Goal: Information Seeking & Learning: Learn about a topic

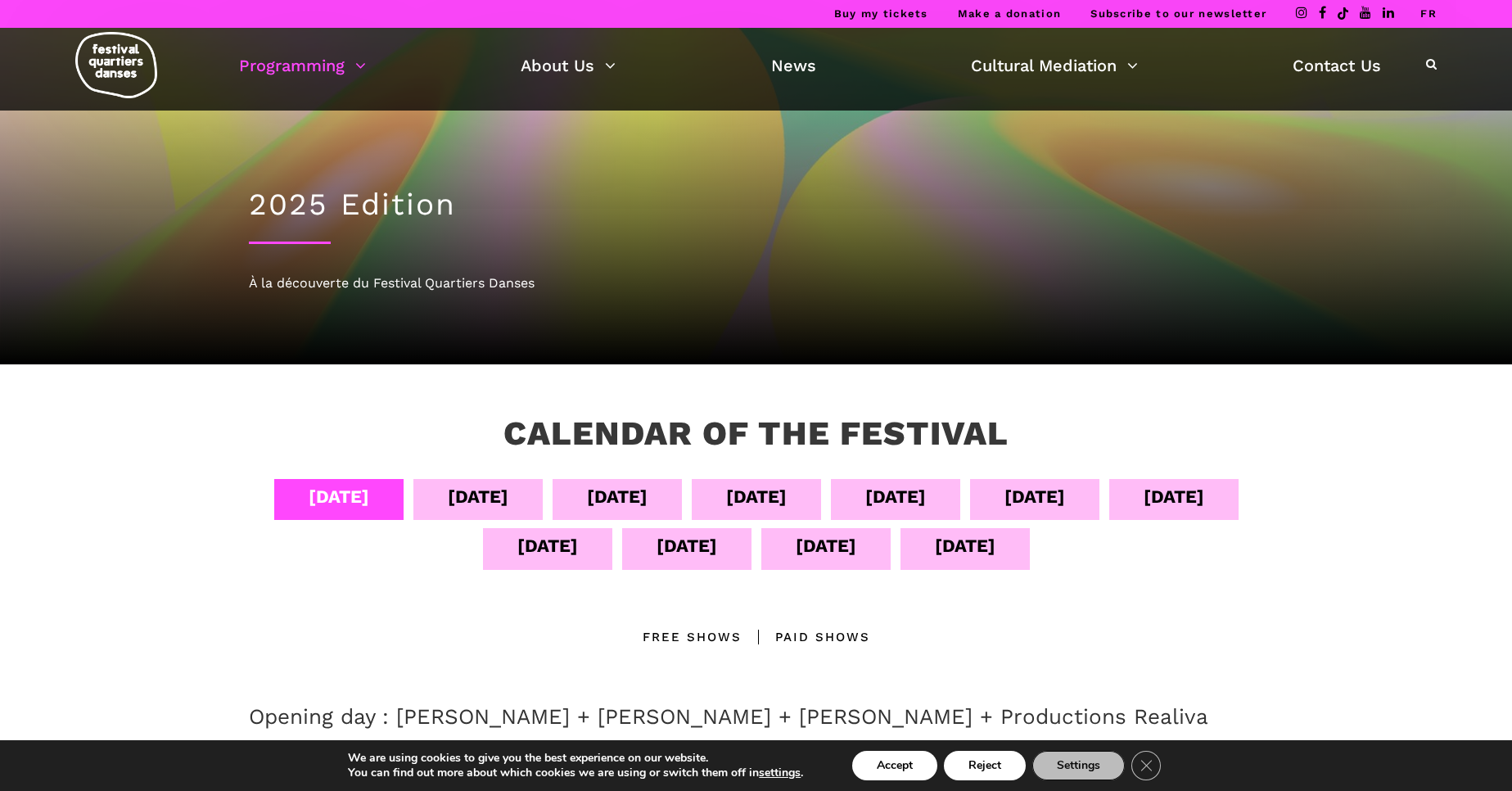
click at [787, 499] on div "[DATE]" at bounding box center [756, 496] width 60 height 28
click at [787, 501] on div "[DATE]" at bounding box center [756, 496] width 60 height 28
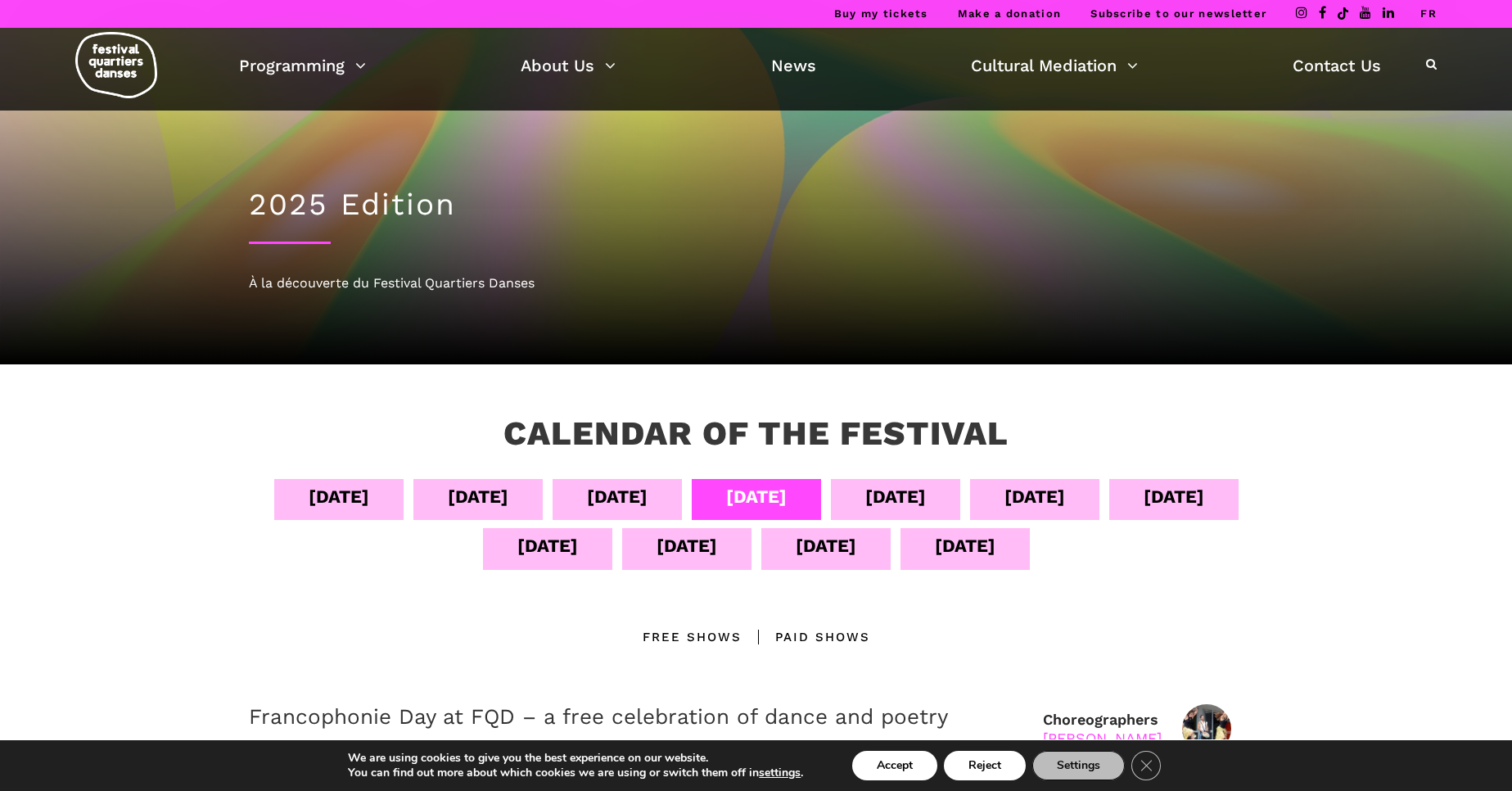
click at [429, 408] on div "Calendar of the Festival Sept 04 Sept 05 Sept 06 Sept 07 Sept 08 Sept 09 Sept 1…" at bounding box center [756, 754] width 1512 height 779
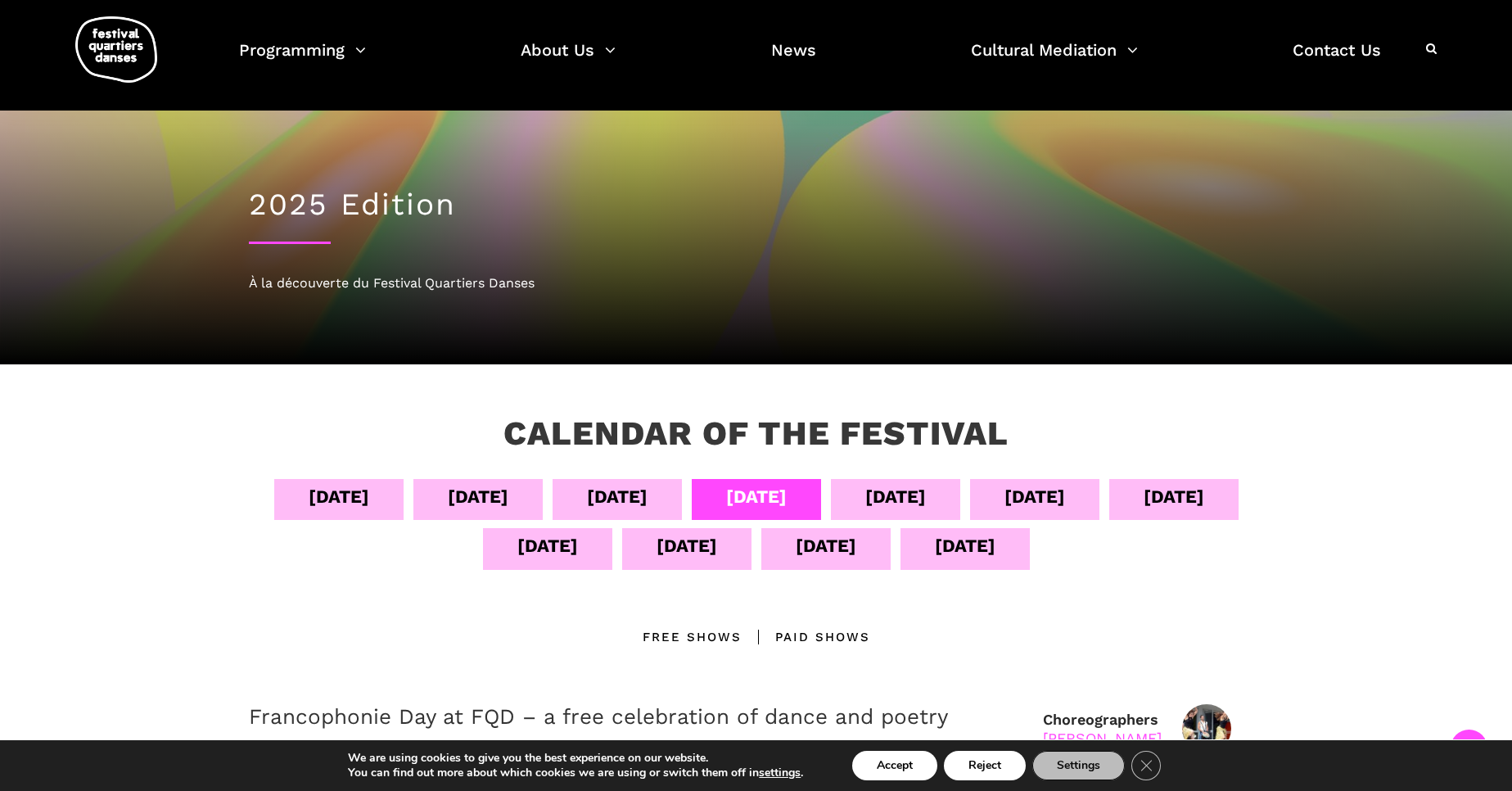
scroll to position [308, 0]
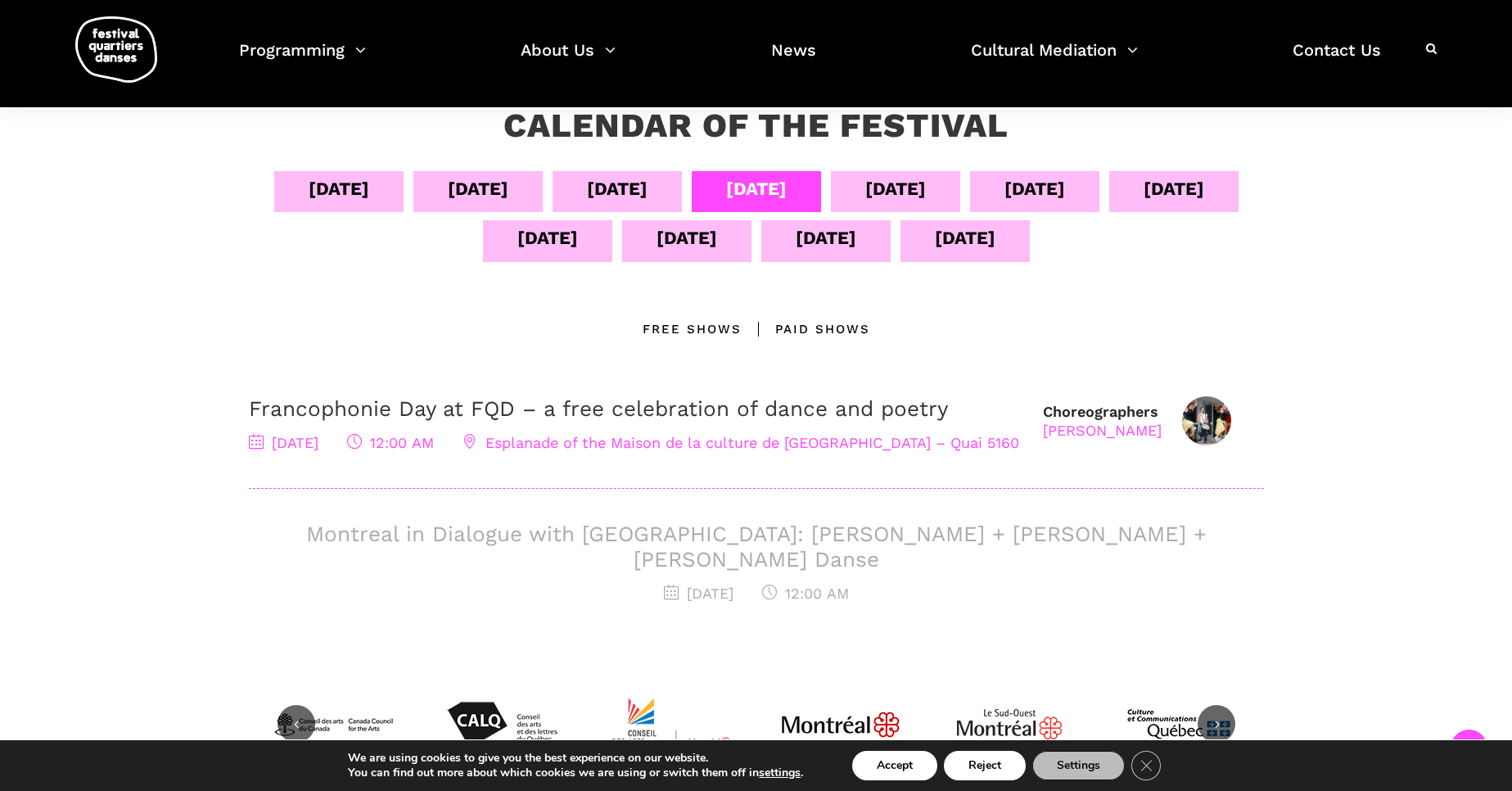
click at [578, 247] on div "[DATE]" at bounding box center [547, 238] width 60 height 28
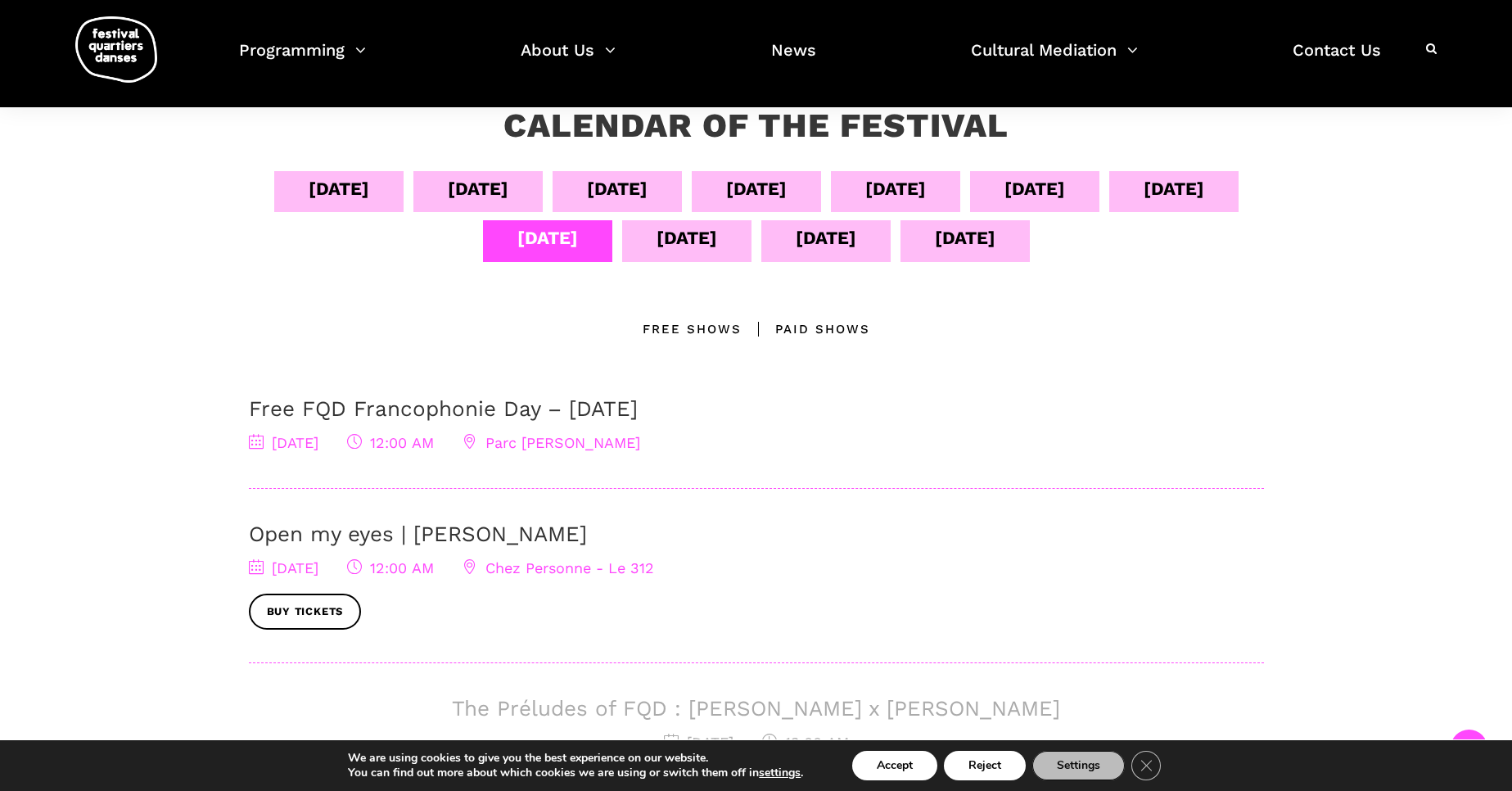
click at [500, 194] on div "[DATE]" at bounding box center [478, 188] width 60 height 28
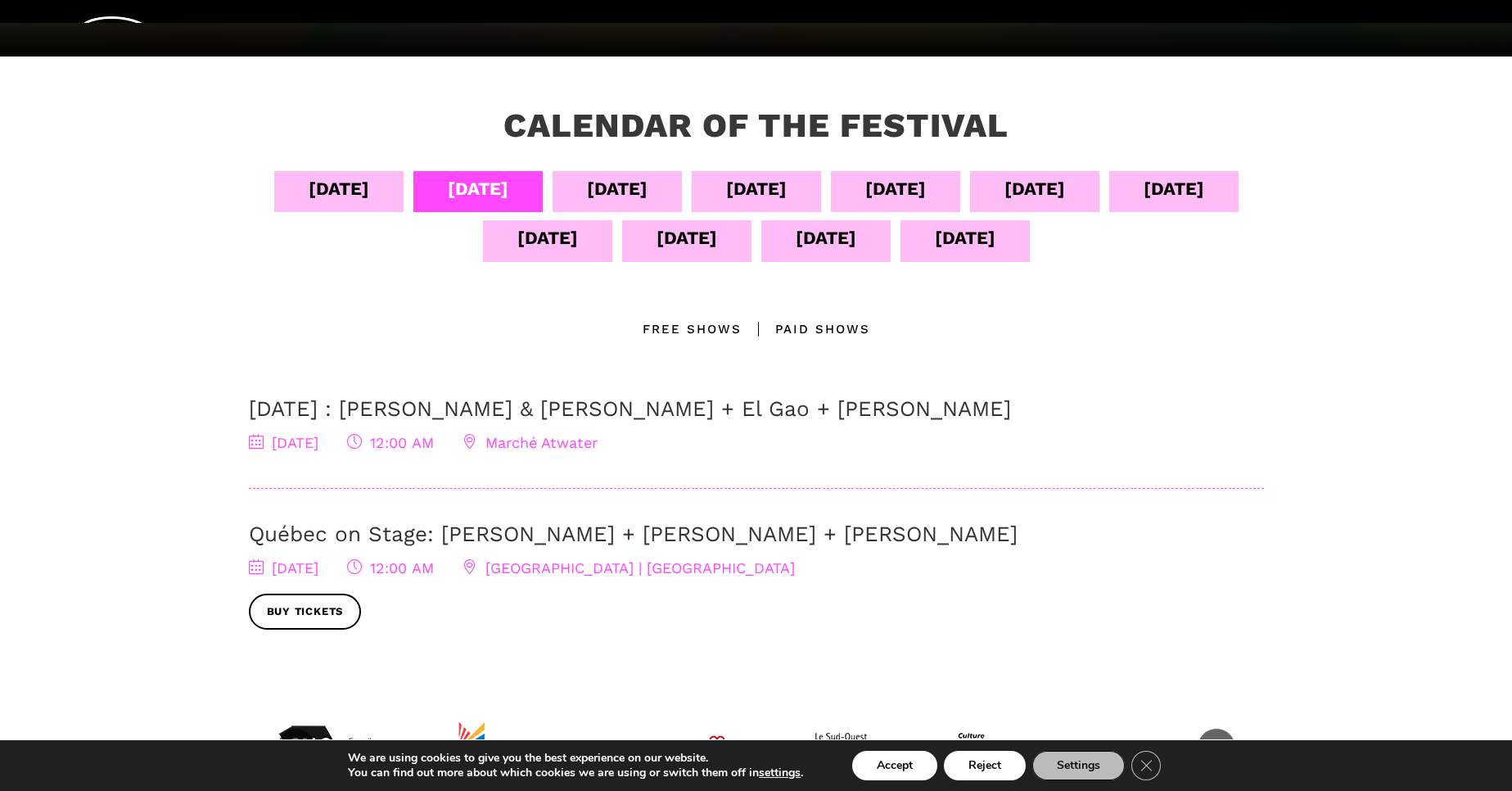
scroll to position [0, 0]
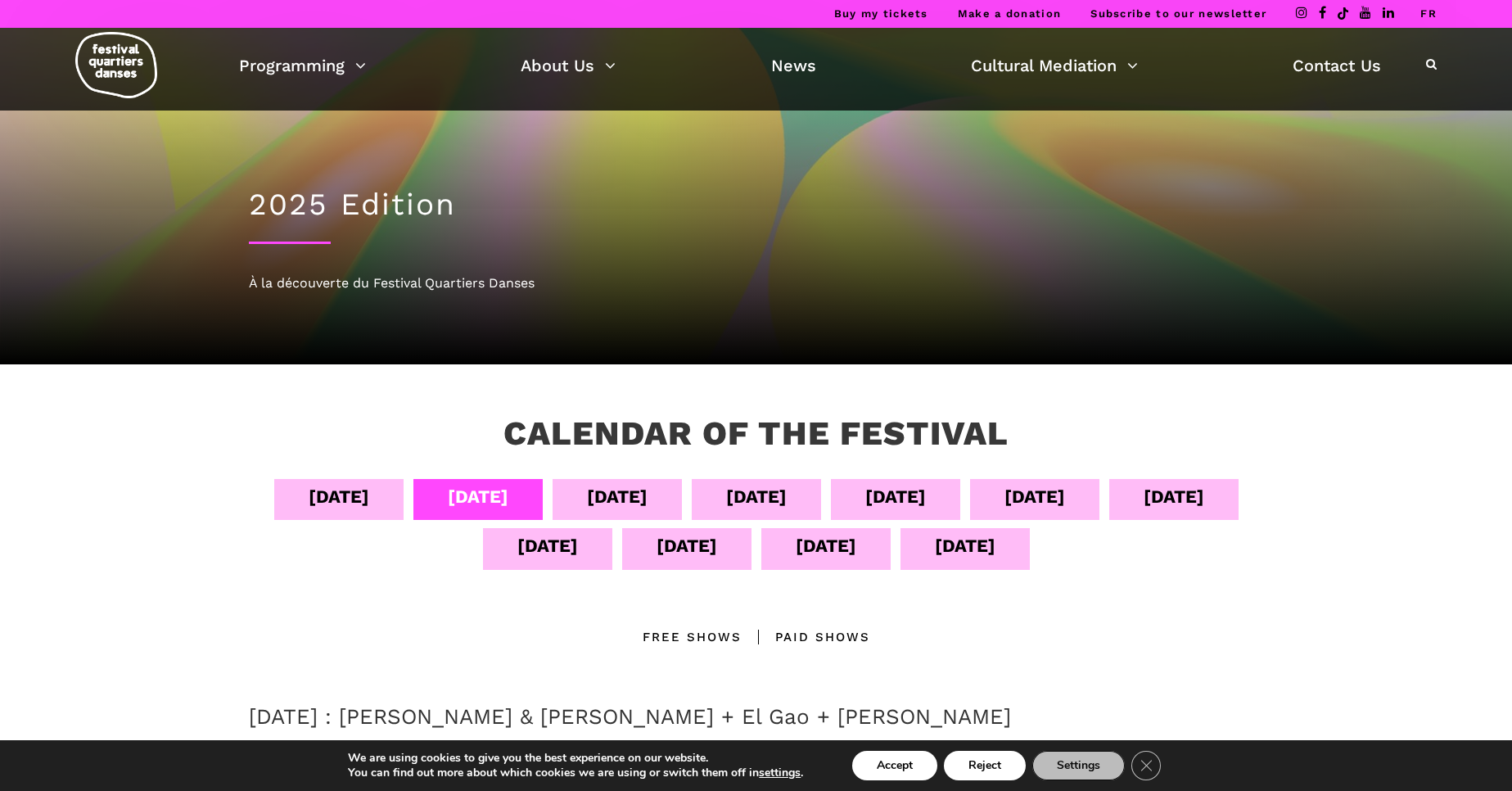
click at [1430, 17] on link "FR" at bounding box center [1429, 13] width 16 height 12
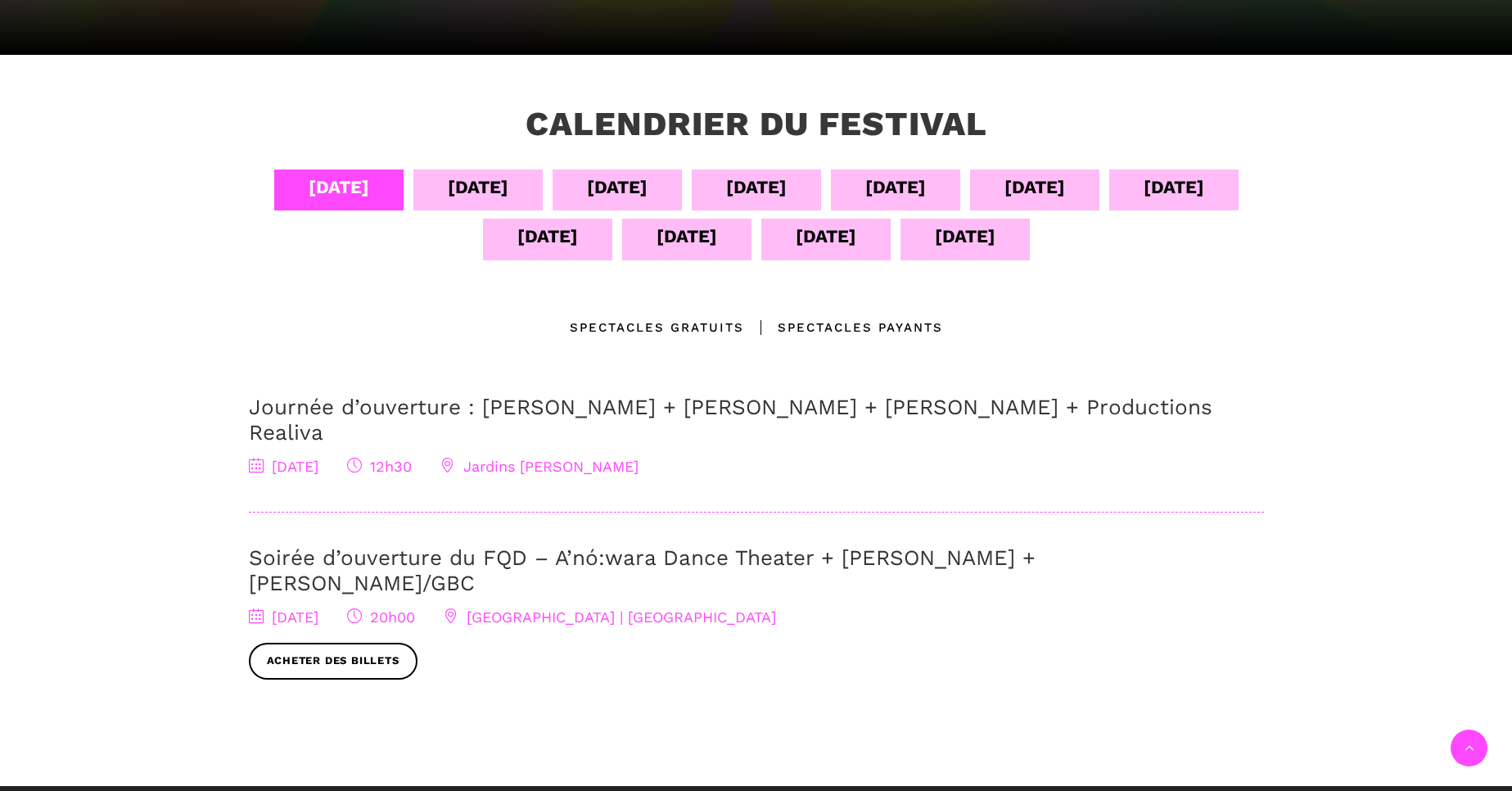
scroll to position [321, 0]
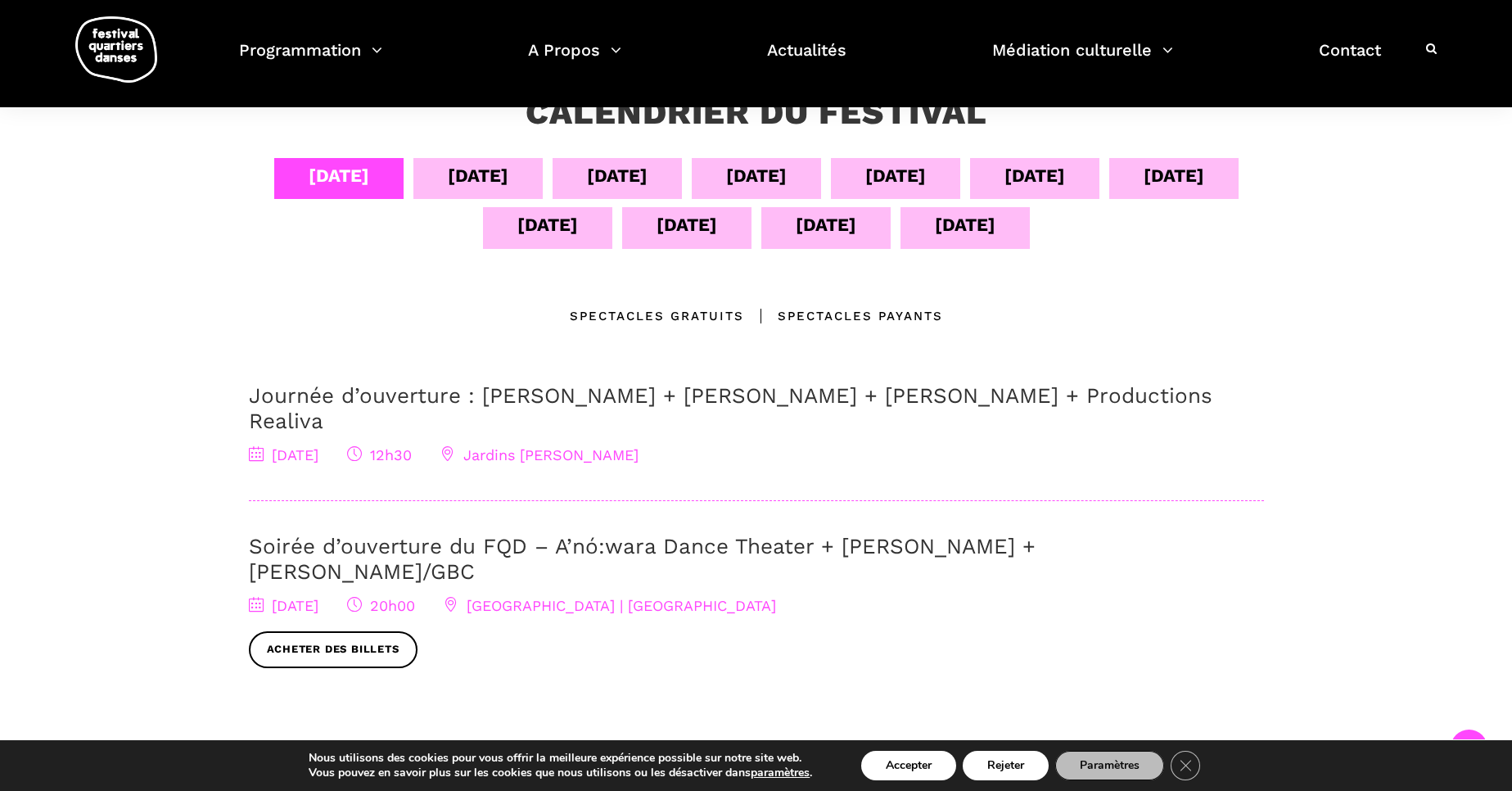
click at [517, 231] on div "11 sept" at bounding box center [547, 225] width 60 height 28
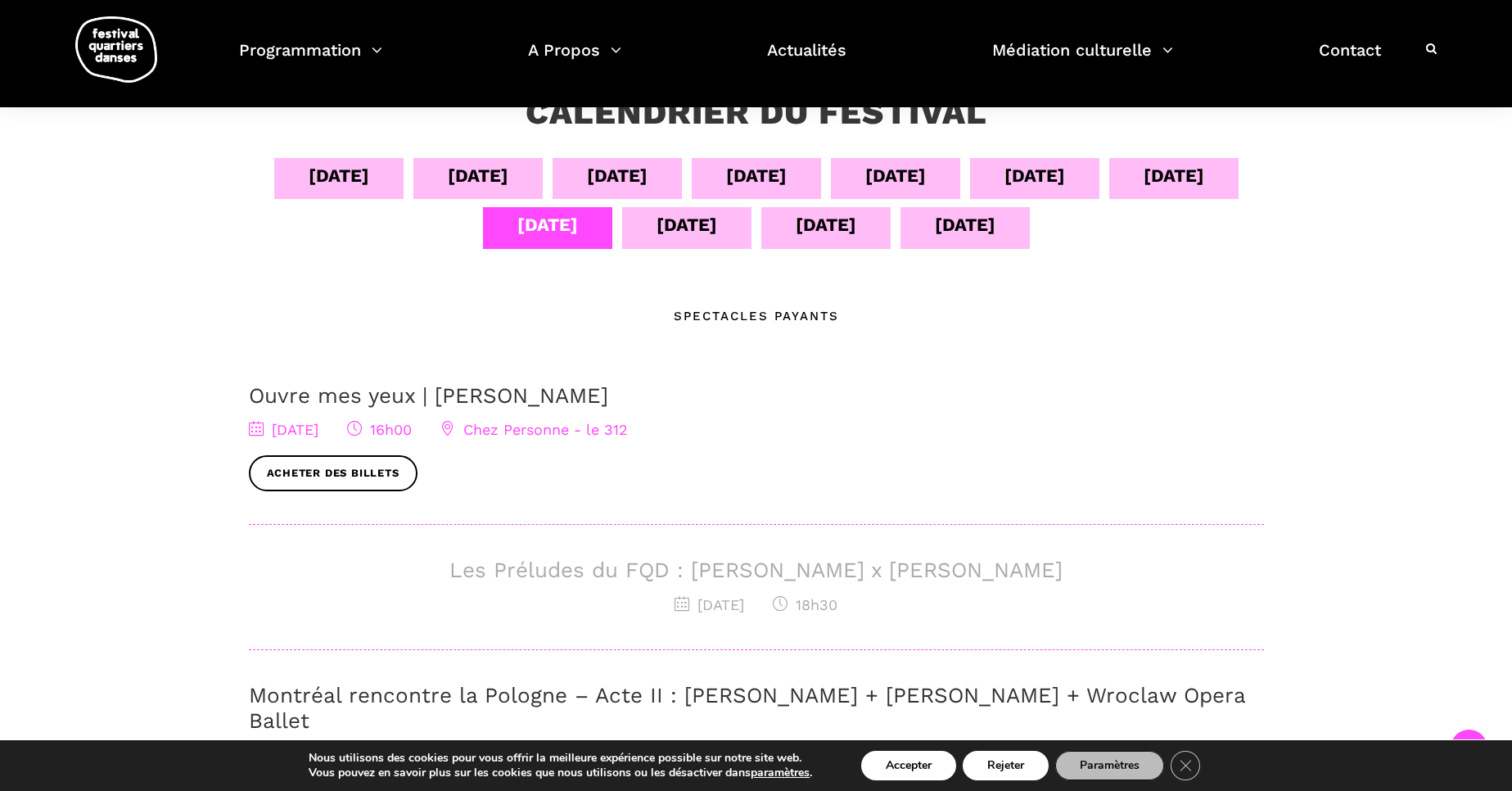
click at [460, 190] on div "05 sept" at bounding box center [478, 176] width 60 height 28
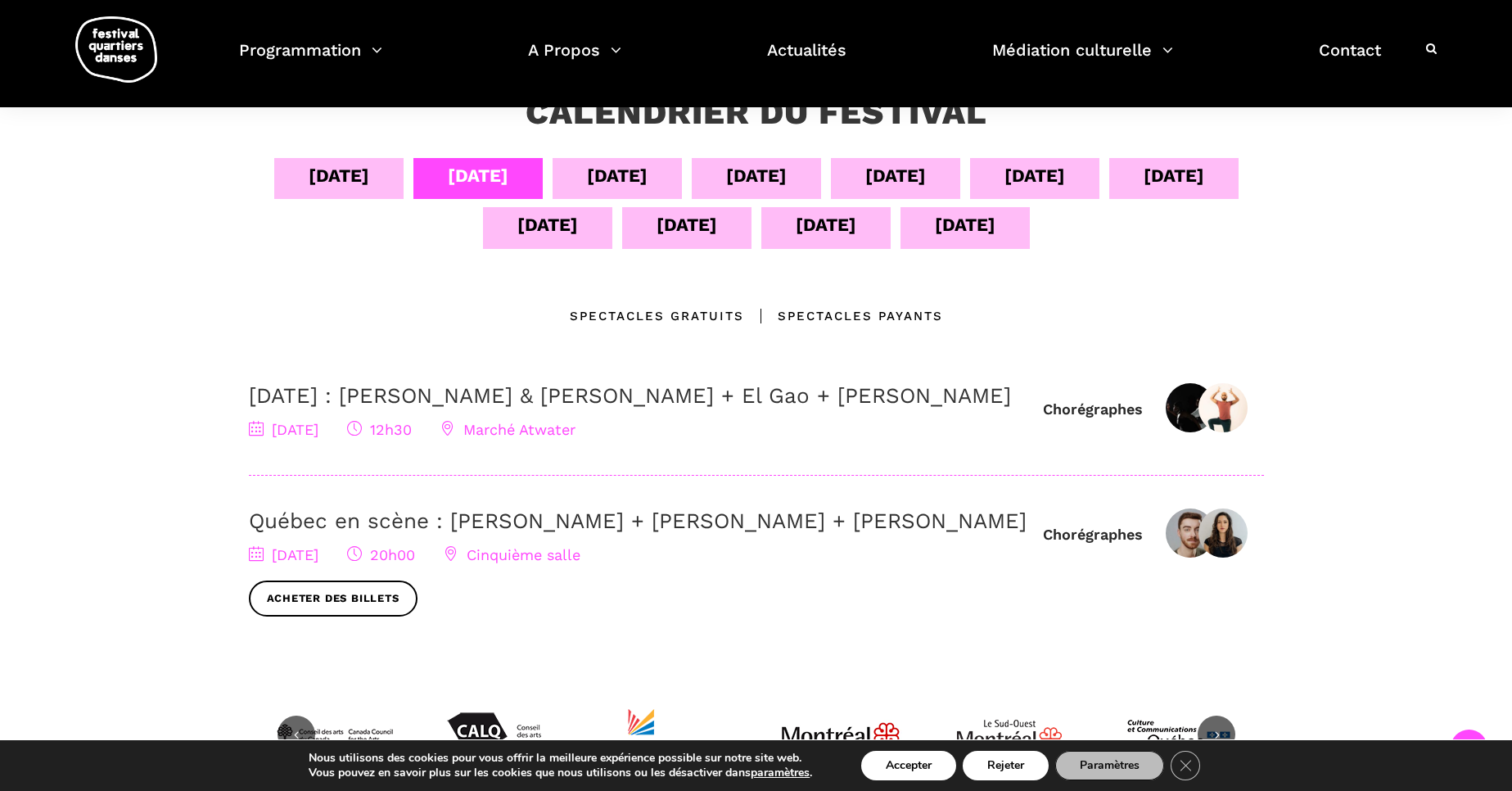
click at [587, 174] on div "06 sept" at bounding box center [617, 176] width 60 height 28
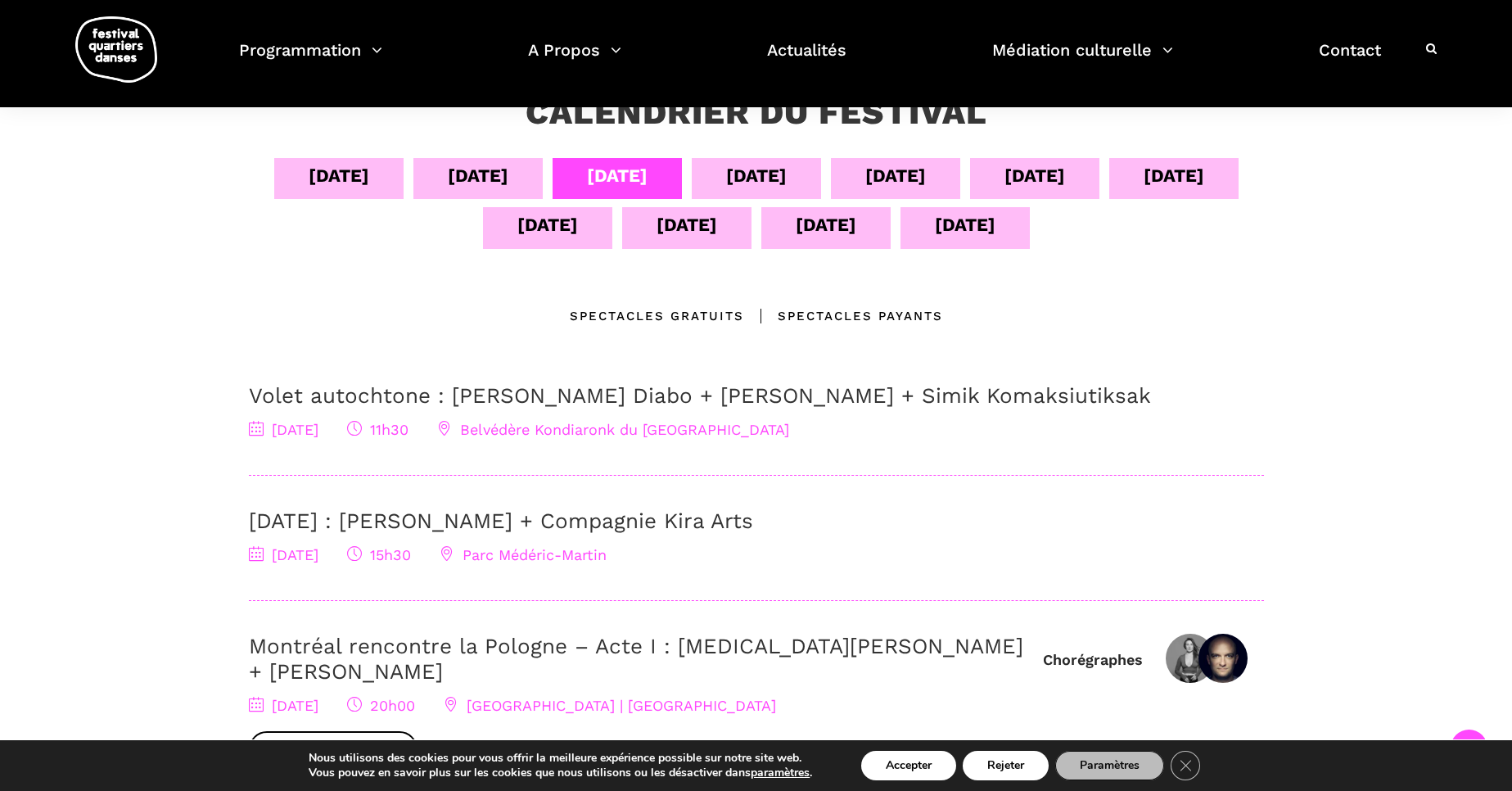
click at [740, 175] on div "07 sept" at bounding box center [756, 176] width 60 height 28
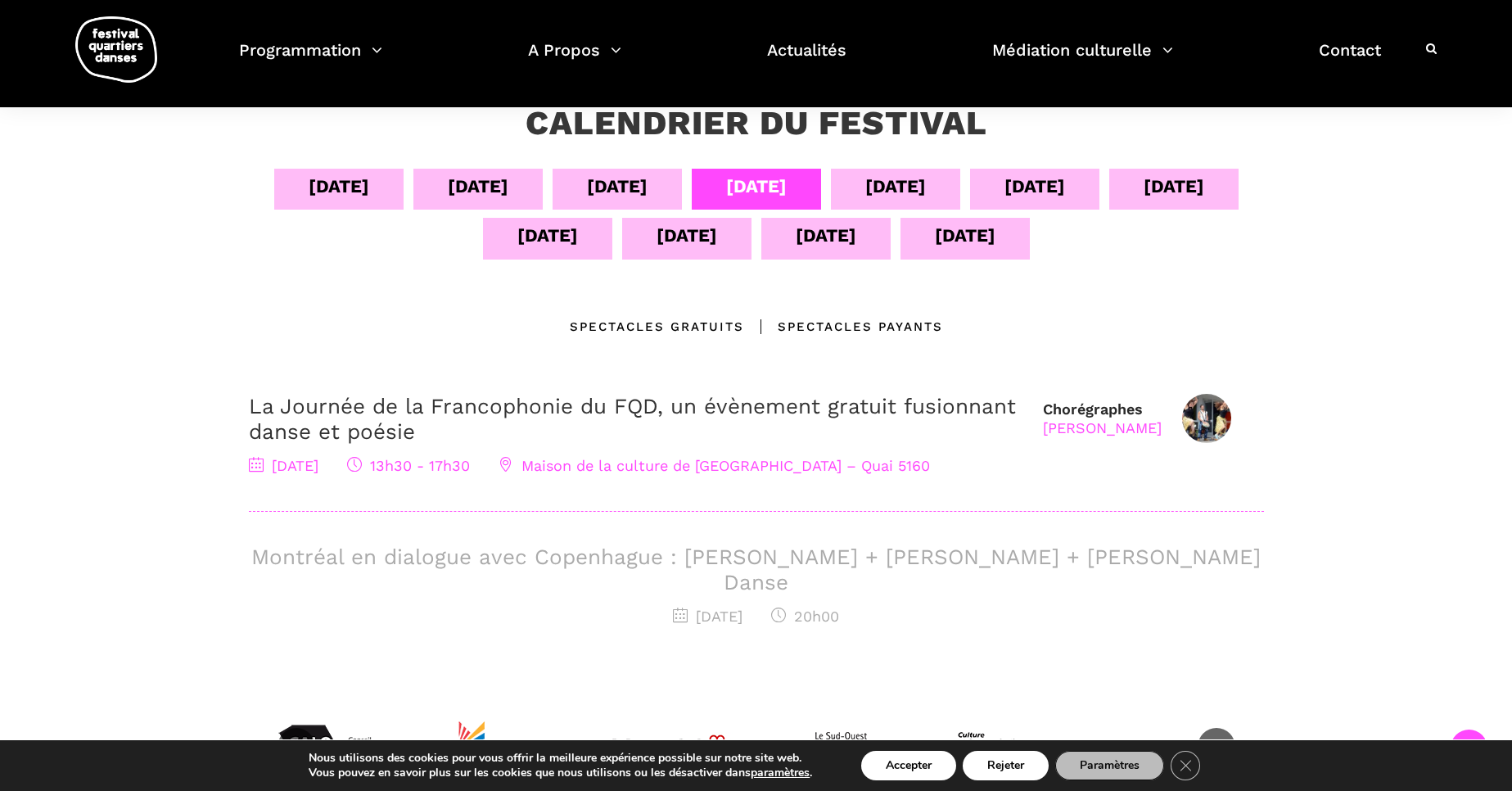
scroll to position [0, 0]
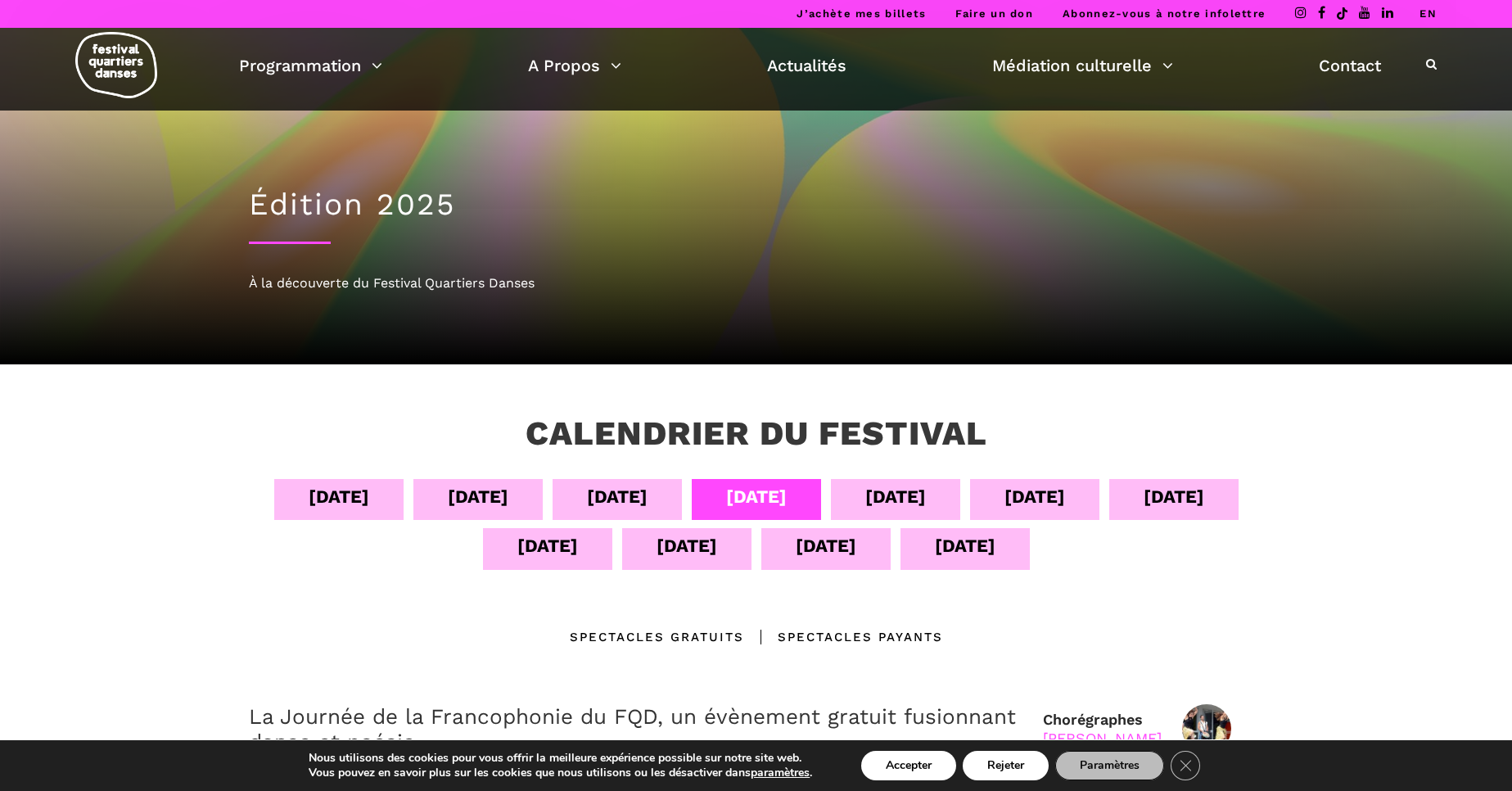
click at [1426, 18] on link "EN" at bounding box center [1428, 13] width 17 height 12
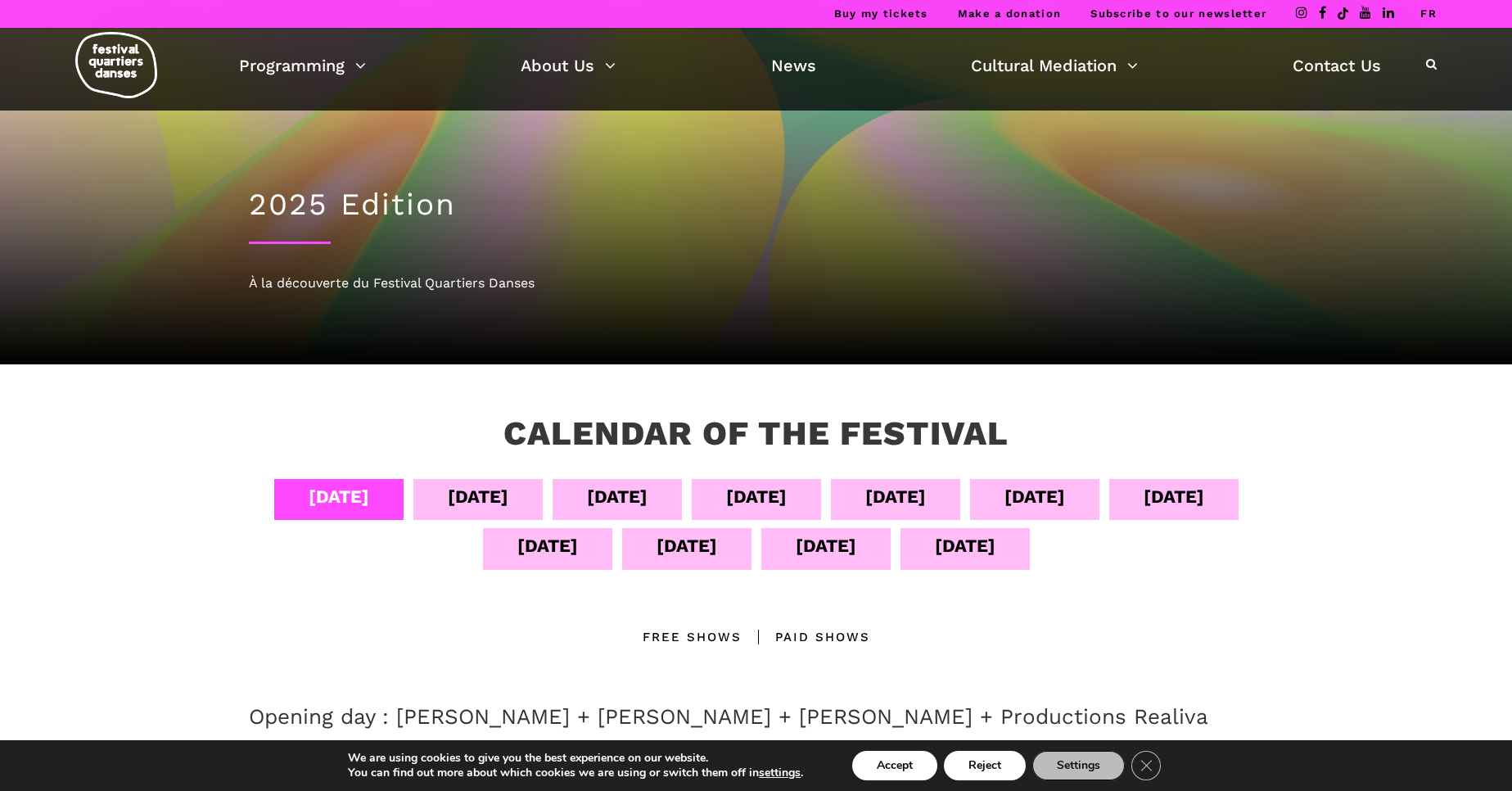
click at [787, 497] on div "[DATE]" at bounding box center [756, 496] width 60 height 28
